Goal: Transaction & Acquisition: Purchase product/service

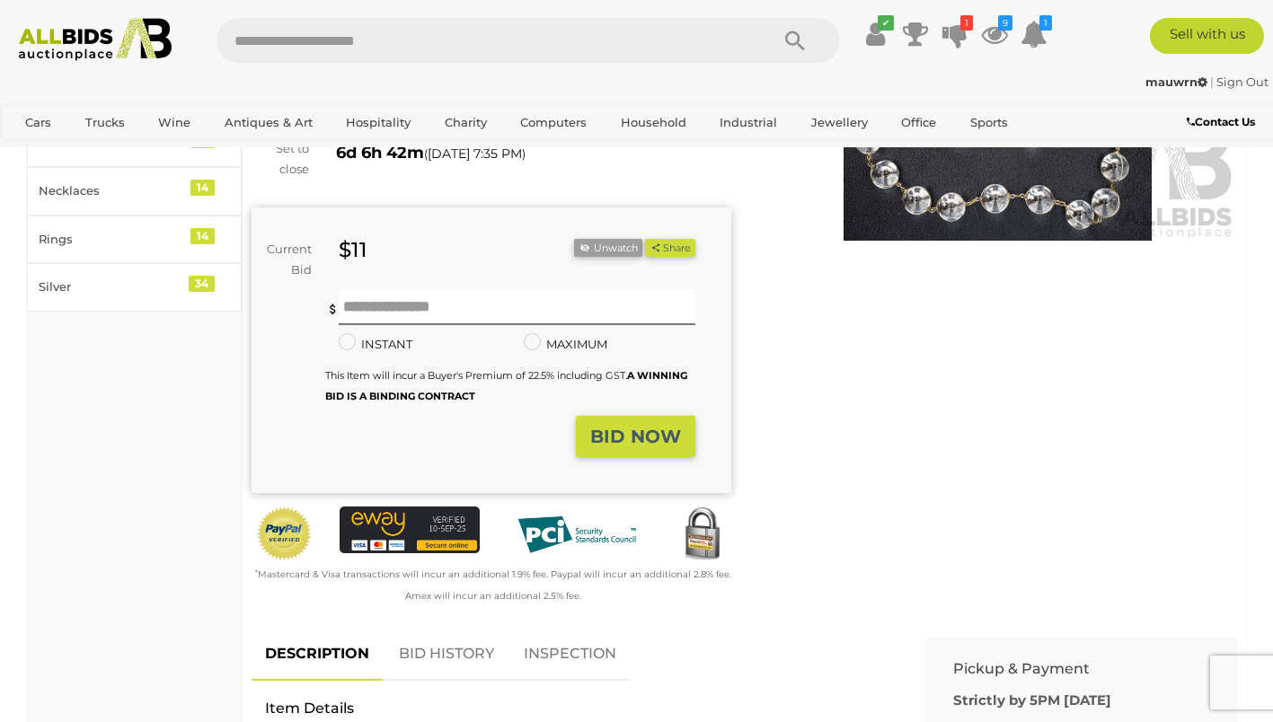
scroll to position [296, 0]
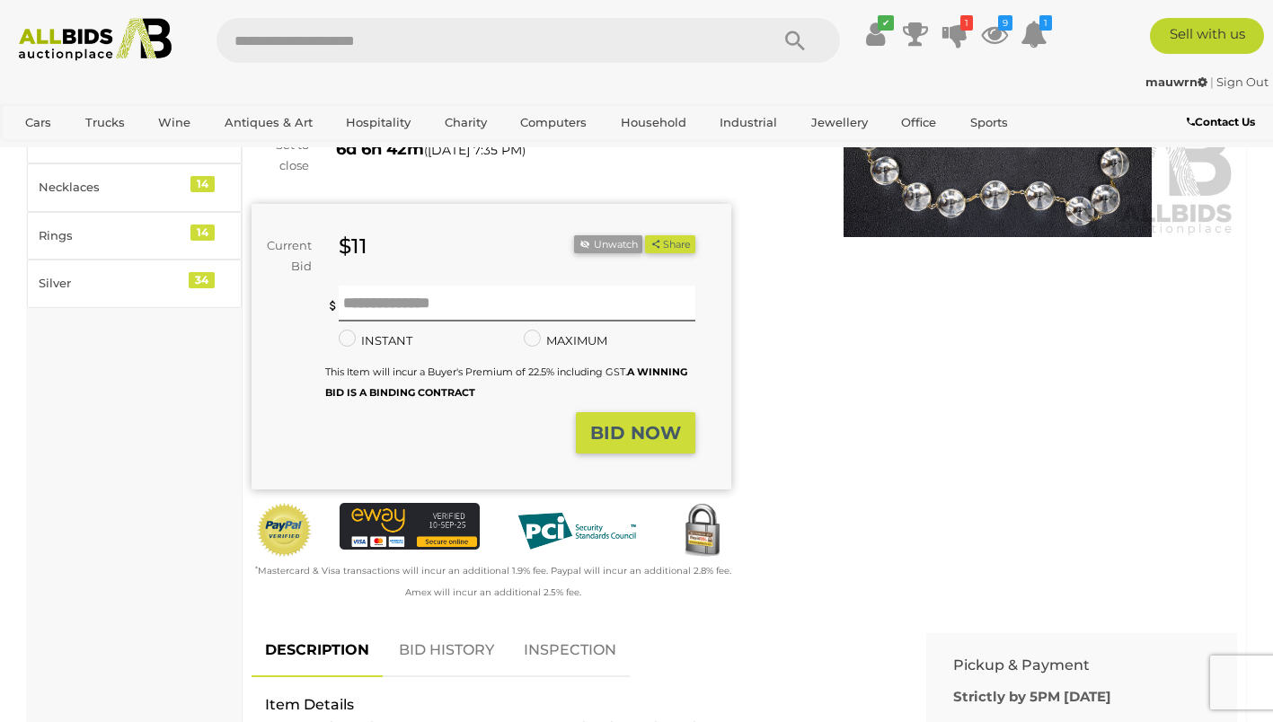
drag, startPoint x: 454, startPoint y: 623, endPoint x: 467, endPoint y: 616, distance: 15.3
click at [454, 624] on link "BID HISTORY" at bounding box center [446, 650] width 122 height 53
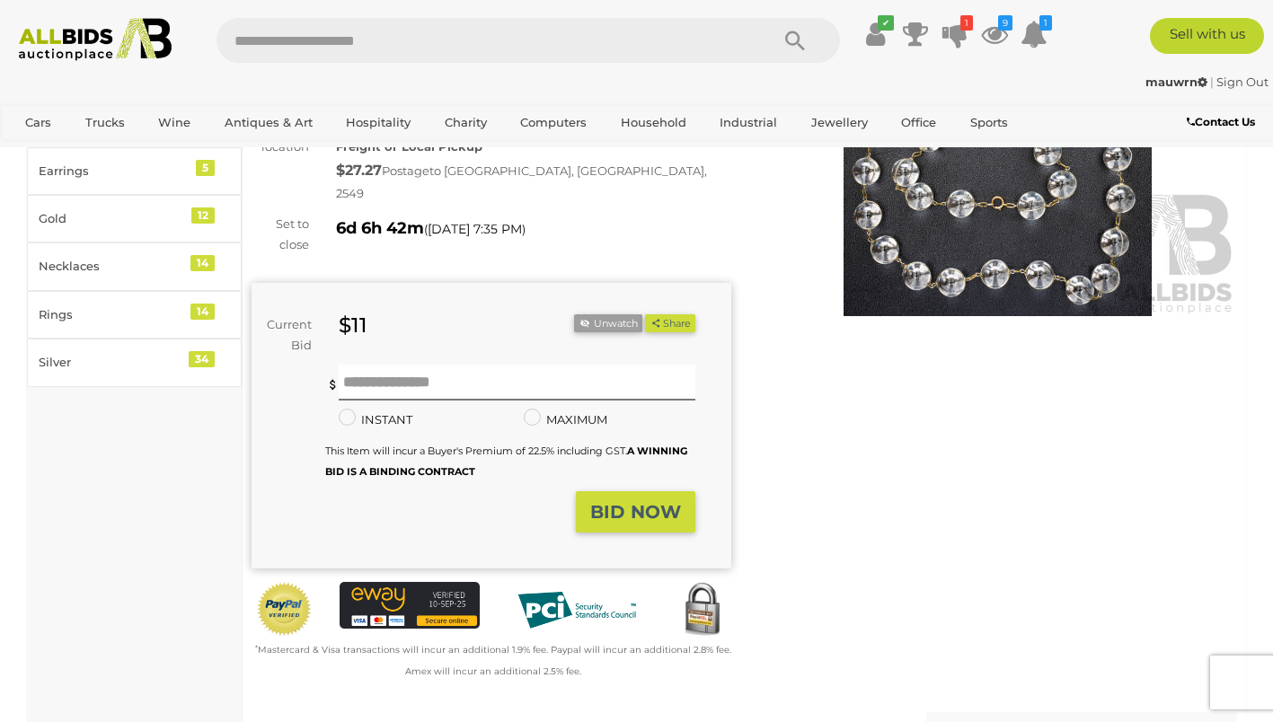
scroll to position [0, 0]
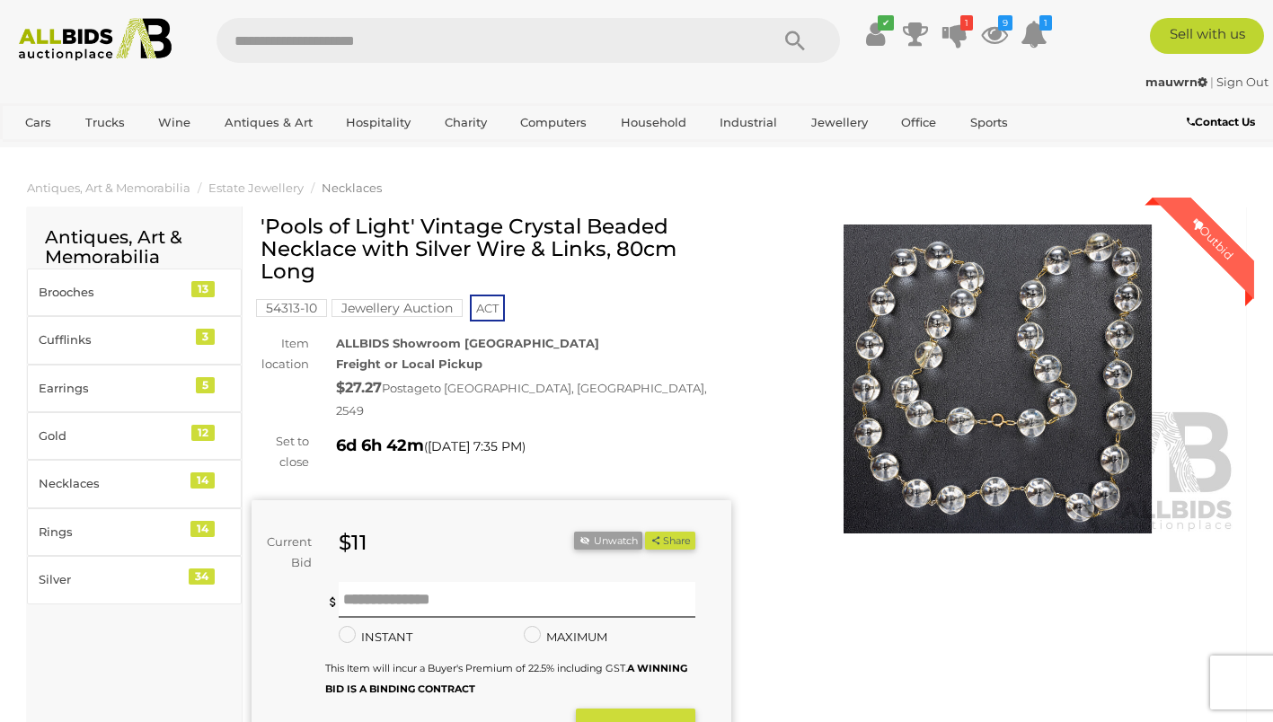
click at [947, 374] on img at bounding box center [998, 379] width 480 height 309
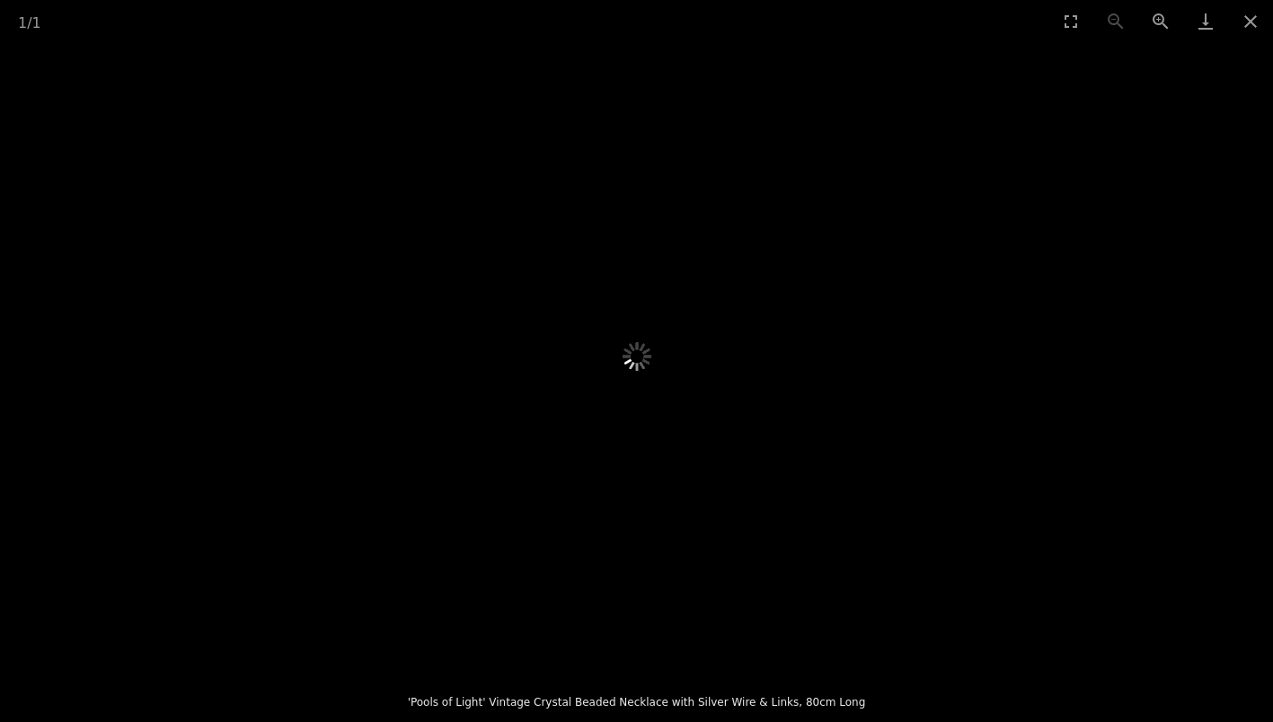
scroll to position [2305, 0]
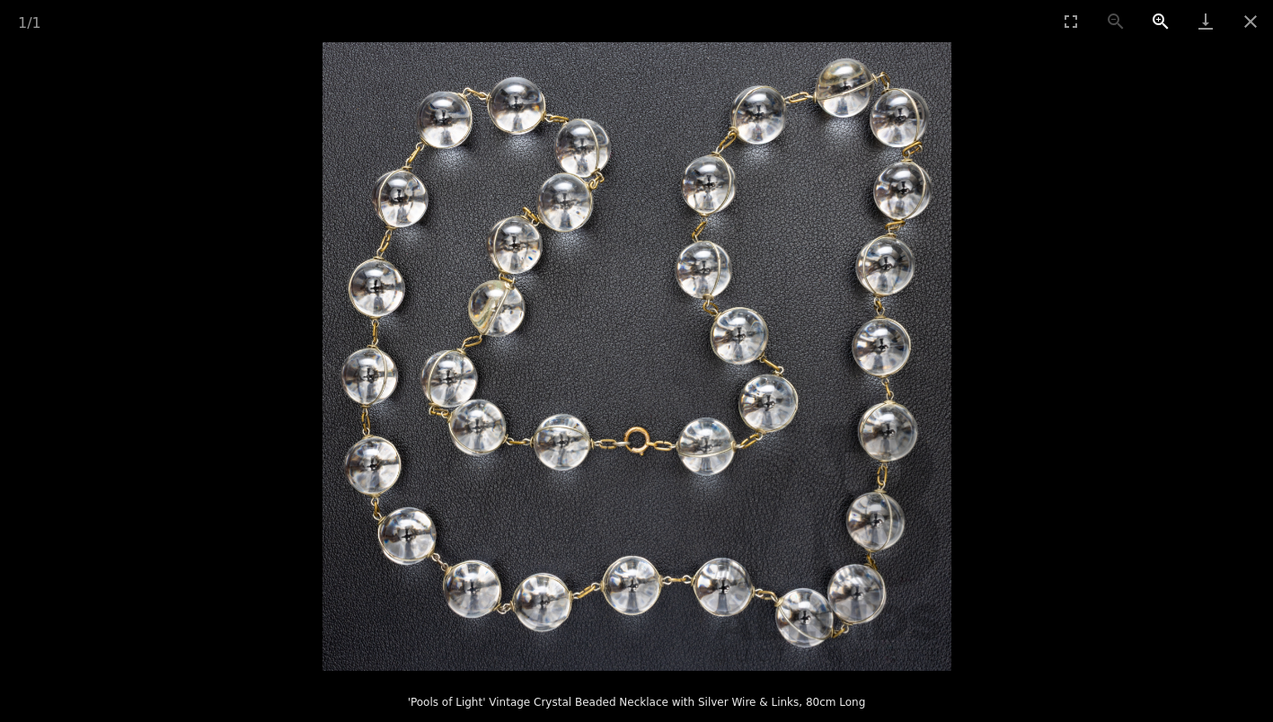
click at [1160, 20] on button "Zoom in" at bounding box center [1160, 21] width 45 height 42
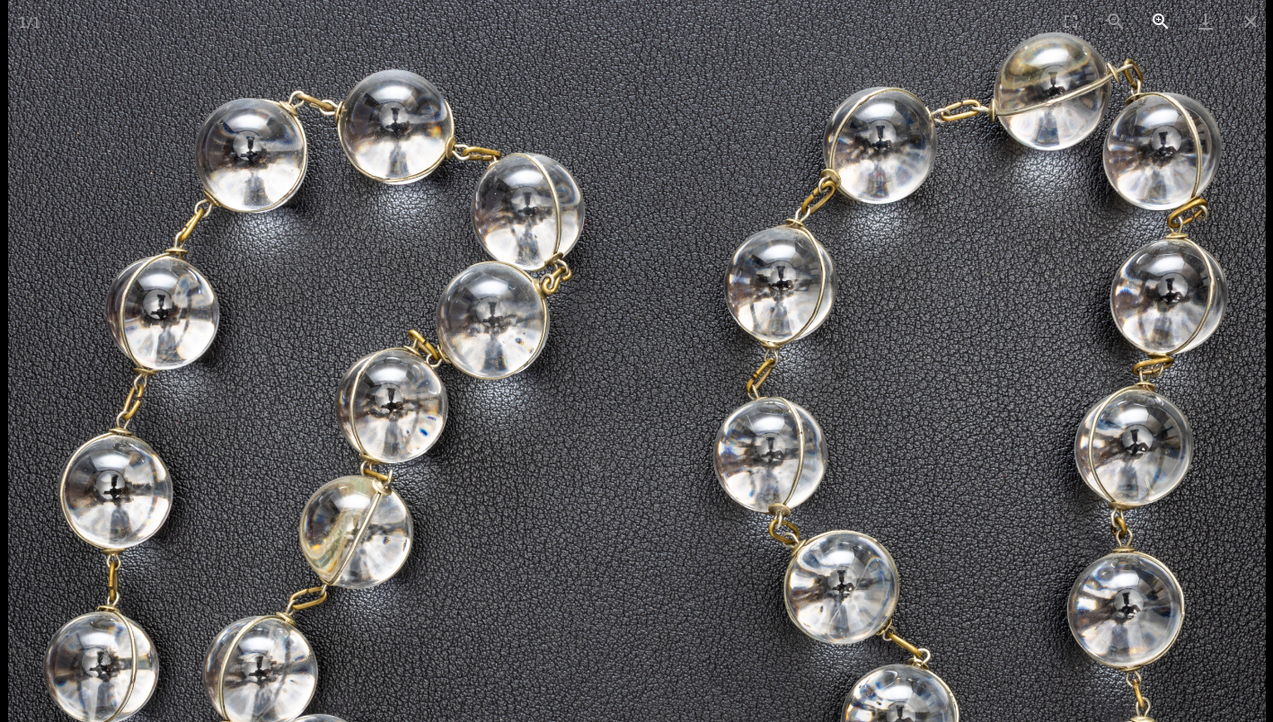
click at [1160, 20] on button "Zoom in" at bounding box center [1160, 21] width 45 height 42
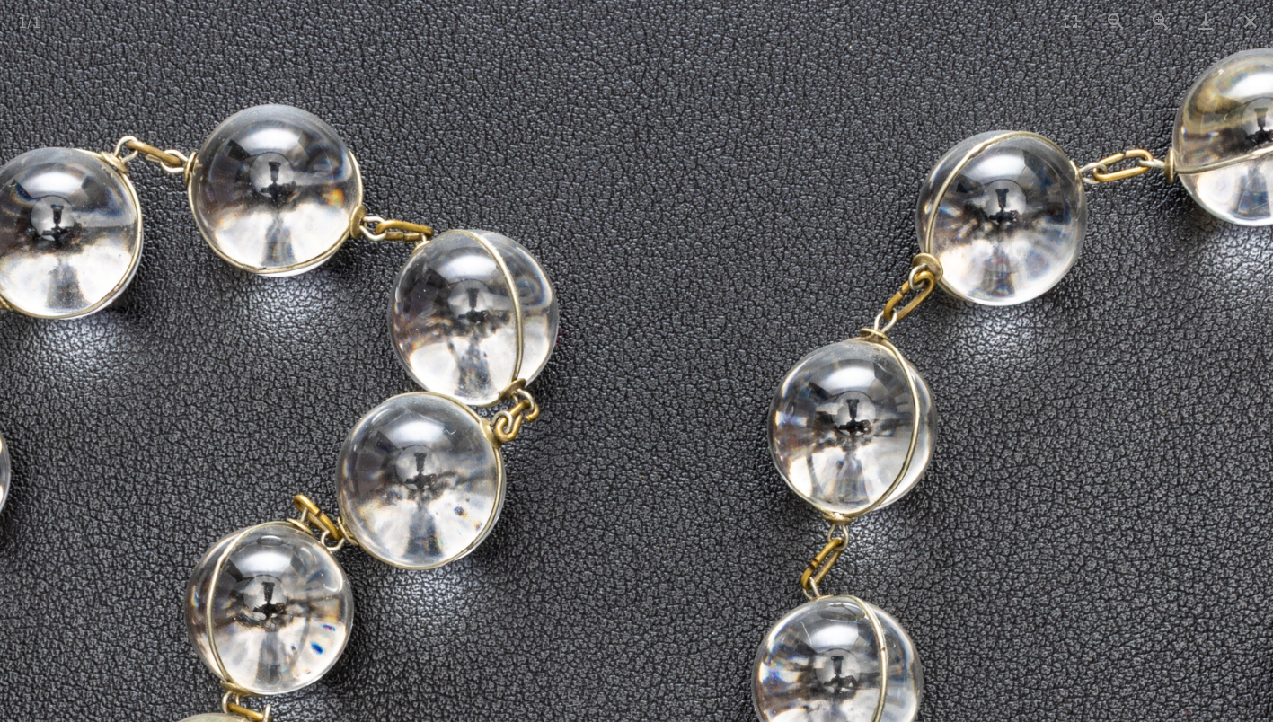
scroll to position [0, 0]
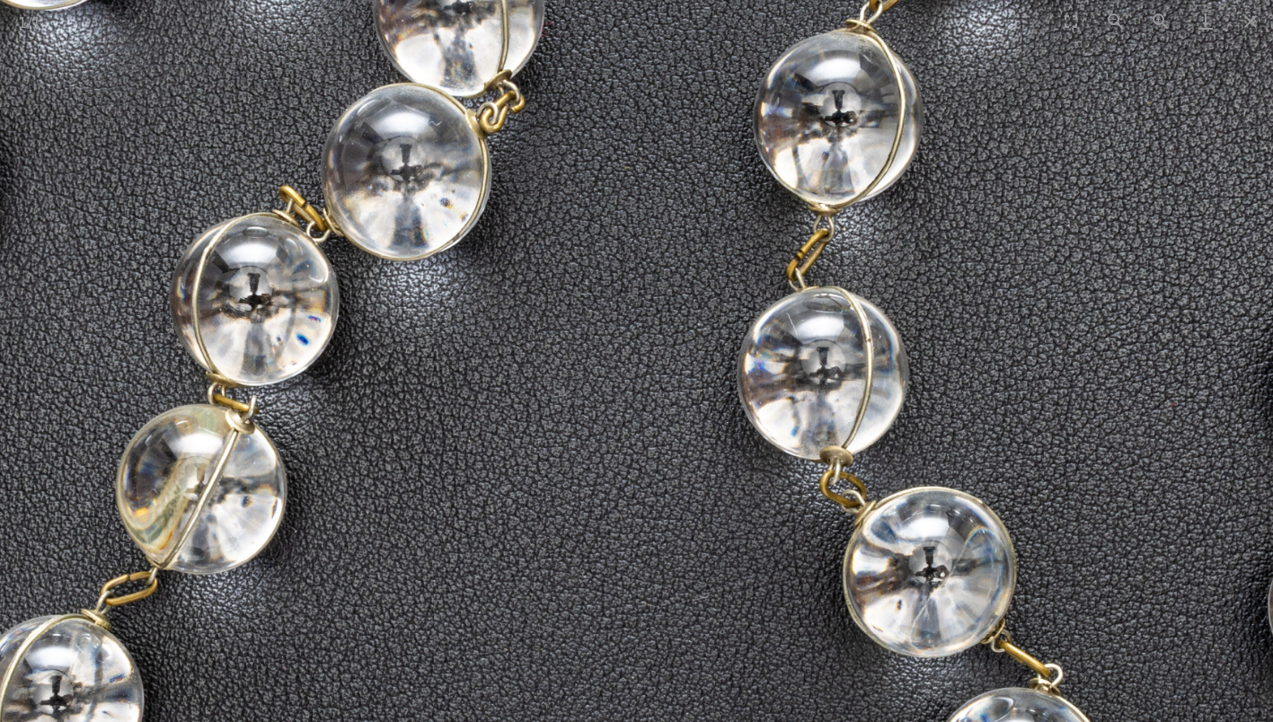
drag, startPoint x: 695, startPoint y: 574, endPoint x: 681, endPoint y: 255, distance: 319.1
click at [681, 259] on img at bounding box center [622, 634] width 1886 height 1886
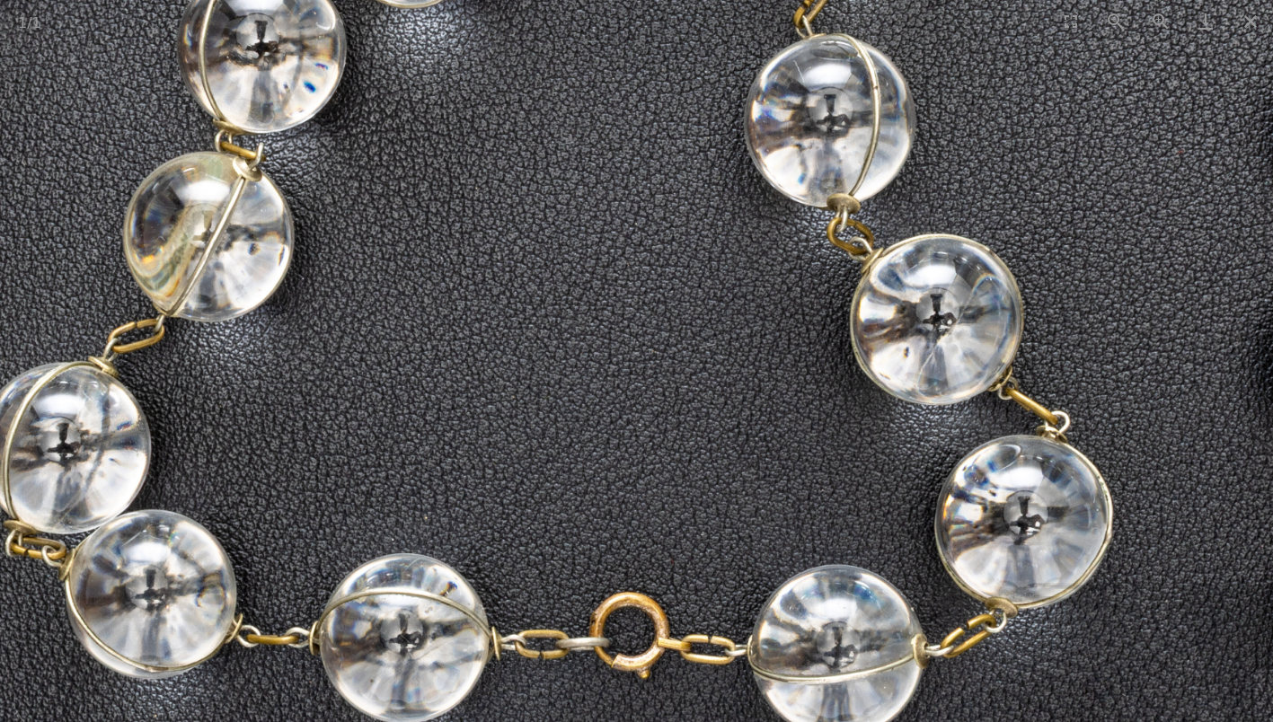
drag, startPoint x: 664, startPoint y: 586, endPoint x: 674, endPoint y: 346, distance: 240.9
click at [674, 350] on img at bounding box center [629, 382] width 1886 height 1886
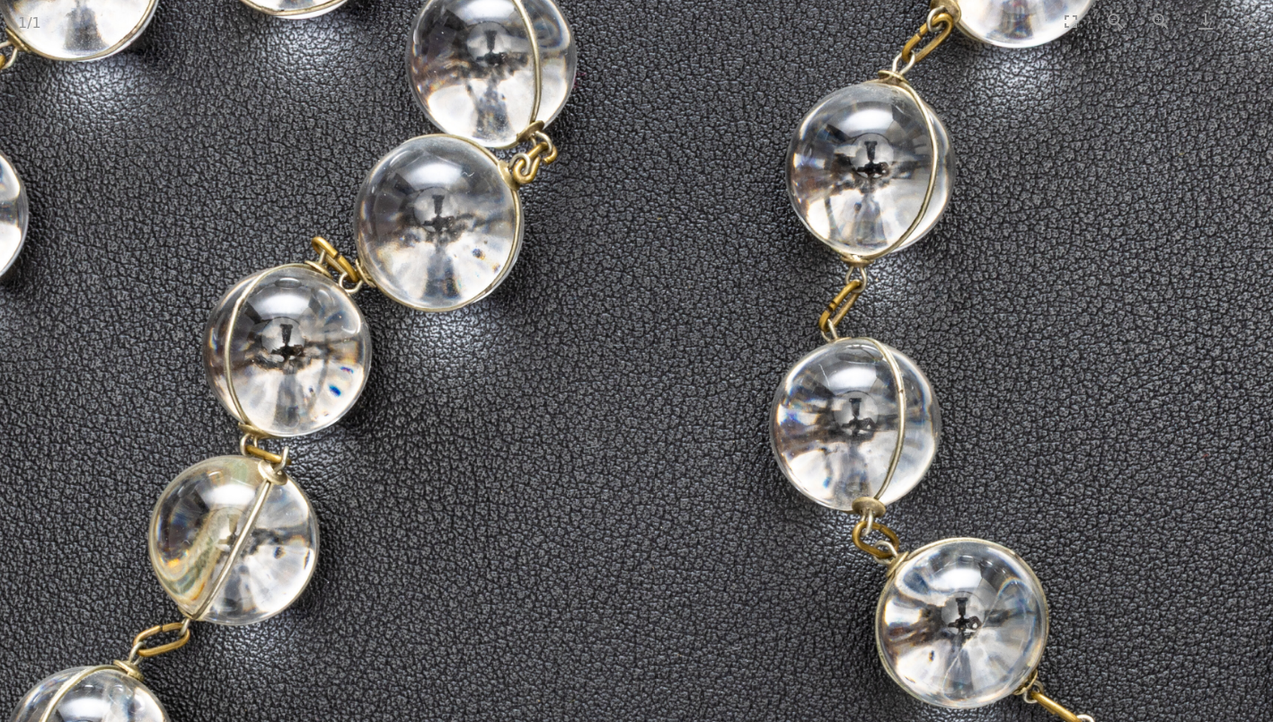
drag, startPoint x: 694, startPoint y: 277, endPoint x: 717, endPoint y: 688, distance: 411.9
click at [717, 688] on img at bounding box center [655, 685] width 1886 height 1886
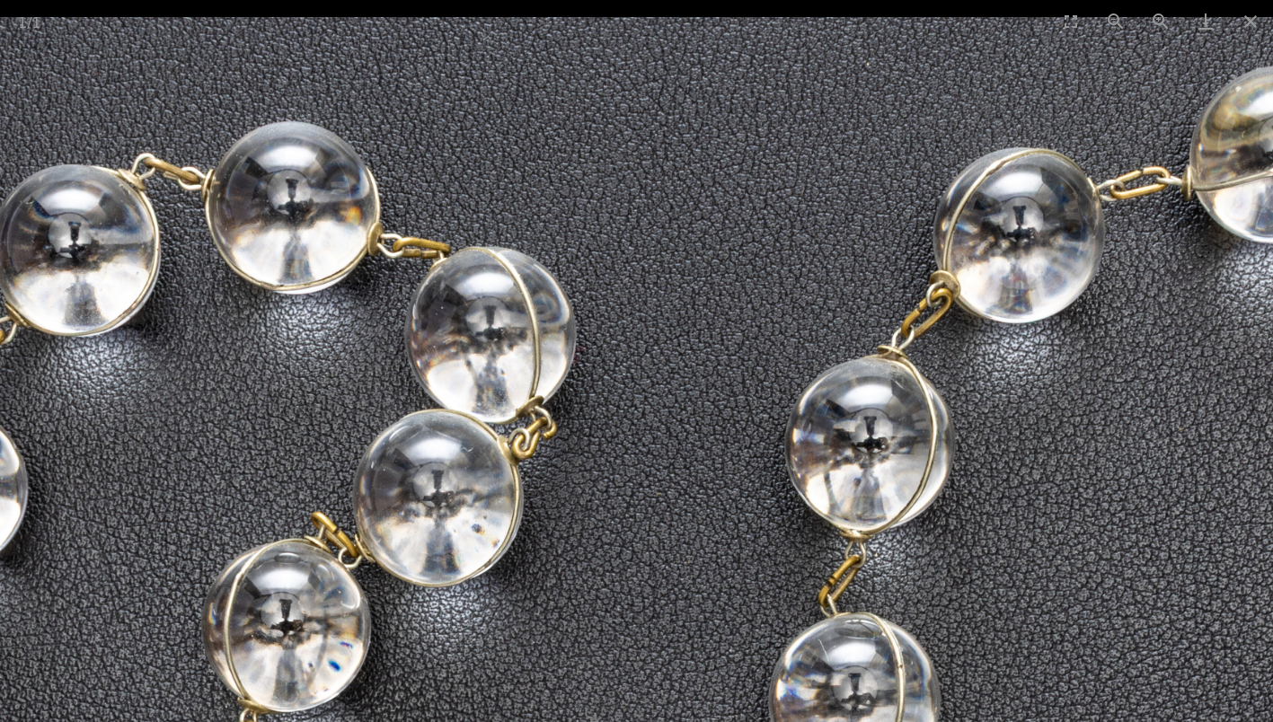
drag, startPoint x: 682, startPoint y: 322, endPoint x: 681, endPoint y: 582, distance: 259.5
